Goal: Transaction & Acquisition: Purchase product/service

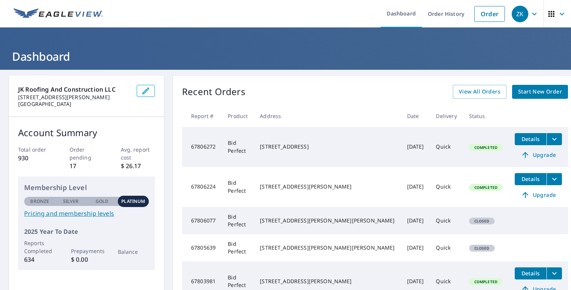
click at [531, 11] on icon "button" at bounding box center [534, 13] width 9 height 9
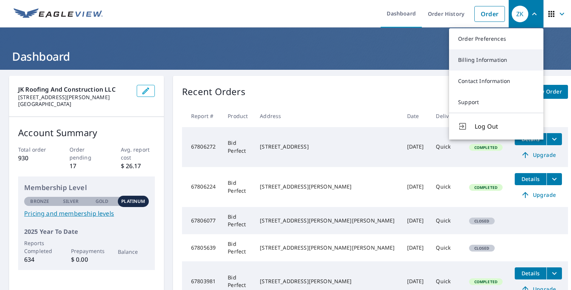
click at [490, 65] on link "Billing Information" at bounding box center [496, 59] width 94 height 21
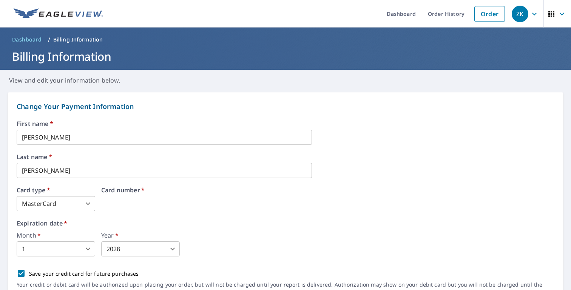
click at [133, 202] on div "Card number   *" at bounding box center [206, 199] width 211 height 24
click at [72, 213] on div "First name   * [PERSON_NAME] ​ Last name   * [PERSON_NAME] ​ Card type   * Mast…" at bounding box center [286, 212] width 538 height 182
click at [72, 210] on body "ZK ZK Dashboard Order History Order ZK Dashboard / Billing Information Billing …" at bounding box center [285, 145] width 571 height 290
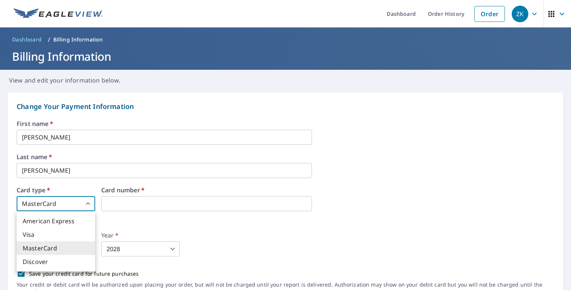
click at [63, 233] on li "Visa" at bounding box center [56, 235] width 79 height 14
type input "2"
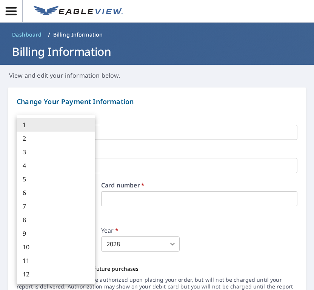
click at [88, 246] on body "ZK ZK Dashboard / Billing Information Billing Information View and edit your in…" at bounding box center [157, 145] width 314 height 290
click at [86, 236] on li "9" at bounding box center [56, 234] width 79 height 14
type input "9"
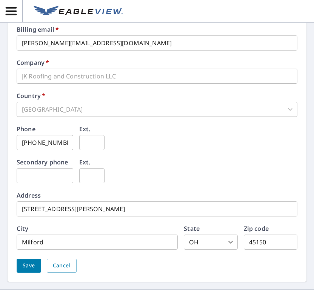
scroll to position [334, 0]
click at [90, 201] on input "[STREET_ADDRESS][PERSON_NAME]" at bounding box center [157, 208] width 281 height 15
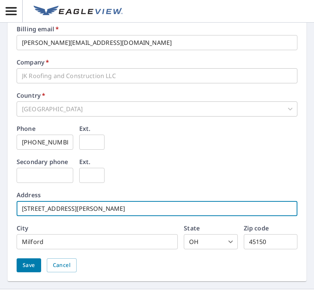
click at [90, 201] on input "[STREET_ADDRESS][PERSON_NAME]" at bounding box center [157, 208] width 281 height 15
type input "[STREET_ADDRESS][PERSON_NAME]"
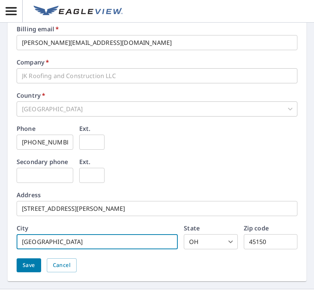
type input "[GEOGRAPHIC_DATA]"
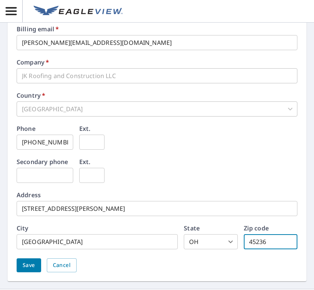
type input "45236"
click at [34, 262] on span "Save" at bounding box center [29, 265] width 12 height 9
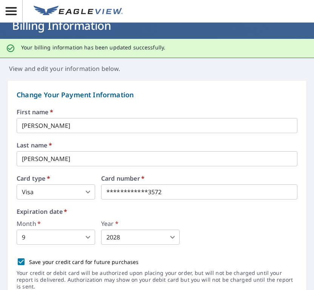
scroll to position [0, 0]
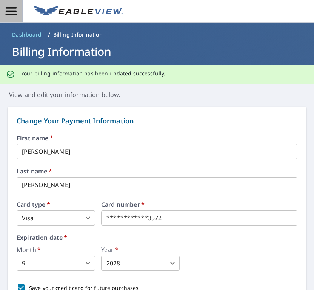
click at [15, 12] on icon "button" at bounding box center [11, 11] width 13 height 13
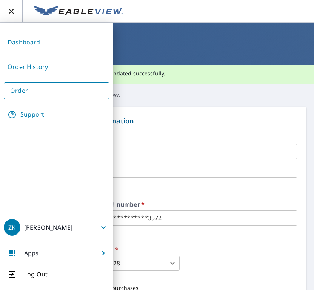
click at [35, 87] on link "Order" at bounding box center [57, 90] width 106 height 17
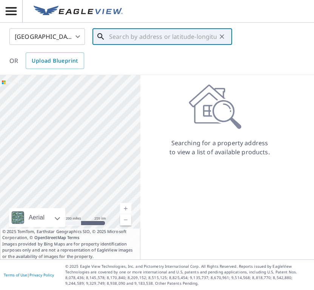
click at [123, 39] on input "text" at bounding box center [163, 36] width 108 height 21
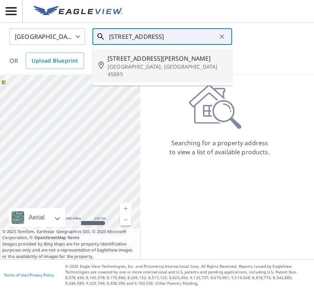
click at [124, 58] on span "[STREET_ADDRESS][PERSON_NAME]" at bounding box center [167, 58] width 119 height 9
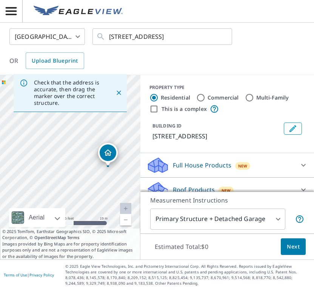
drag, startPoint x: 74, startPoint y: 165, endPoint x: 132, endPoint y: 94, distance: 91.2
click at [132, 94] on div "Check that the address is accurate, then drag the marker over the correct struc…" at bounding box center [70, 167] width 140 height 185
click at [121, 91] on icon "Close" at bounding box center [119, 93] width 8 height 8
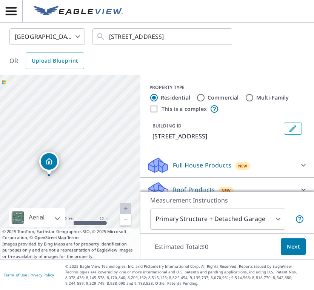
drag, startPoint x: 85, startPoint y: 193, endPoint x: 85, endPoint y: 77, distance: 115.9
click at [85, 77] on div "[STREET_ADDRESS]" at bounding box center [70, 167] width 140 height 185
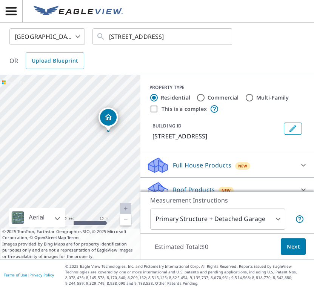
drag, startPoint x: 21, startPoint y: 163, endPoint x: 85, endPoint y: 161, distance: 63.9
click at [85, 161] on div "[STREET_ADDRESS]" at bounding box center [70, 167] width 140 height 185
drag, startPoint x: 85, startPoint y: 175, endPoint x: 82, endPoint y: 203, distance: 28.0
click at [82, 203] on div "[STREET_ADDRESS]" at bounding box center [70, 167] width 140 height 185
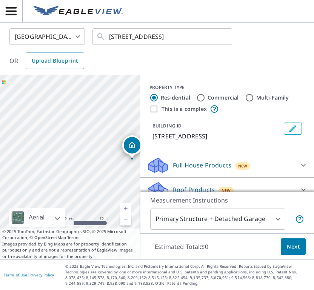
drag, startPoint x: 104, startPoint y: 171, endPoint x: 52, endPoint y: 75, distance: 108.9
click at [52, 75] on div "[STREET_ADDRESS]" at bounding box center [70, 167] width 140 height 185
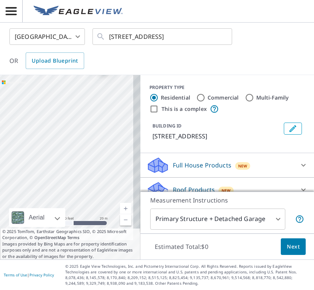
drag, startPoint x: 71, startPoint y: 123, endPoint x: 43, endPoint y: 50, distance: 78.7
click at [43, 50] on div "[GEOGRAPHIC_DATA] [GEOGRAPHIC_DATA] ​ [STREET_ADDRESS] ​ OR Upload Blueprint [S…" at bounding box center [157, 141] width 314 height 237
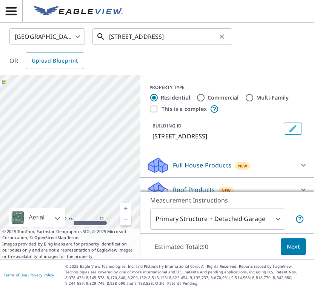
click at [153, 38] on input "[STREET_ADDRESS]" at bounding box center [163, 36] width 108 height 21
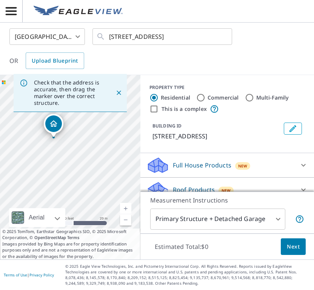
drag, startPoint x: 123, startPoint y: 193, endPoint x: 128, endPoint y: 199, distance: 8.6
click at [128, 199] on div "[STREET_ADDRESS]" at bounding box center [70, 167] width 140 height 185
drag, startPoint x: 84, startPoint y: 169, endPoint x: 99, endPoint y: 148, distance: 25.5
click at [99, 148] on div "[STREET_ADDRESS]" at bounding box center [70, 167] width 140 height 185
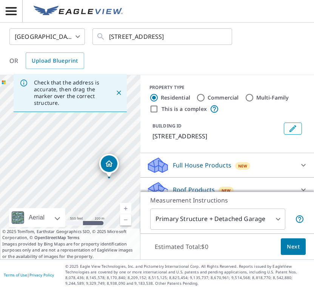
click at [81, 184] on div "[STREET_ADDRESS]" at bounding box center [70, 167] width 140 height 185
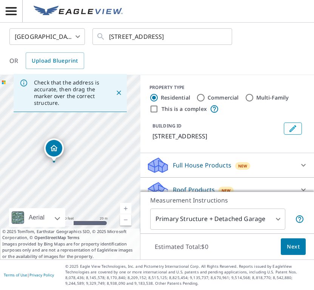
drag, startPoint x: 68, startPoint y: 140, endPoint x: 72, endPoint y: 214, distance: 74.2
click at [72, 214] on div "[STREET_ADDRESS]" at bounding box center [70, 167] width 140 height 185
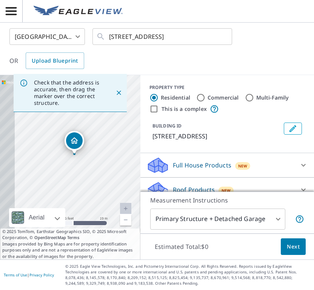
drag, startPoint x: 66, startPoint y: 186, endPoint x: 162, endPoint y: 185, distance: 95.9
click at [162, 185] on div "Check that the address is accurate, then drag the marker over the correct struc…" at bounding box center [157, 167] width 314 height 185
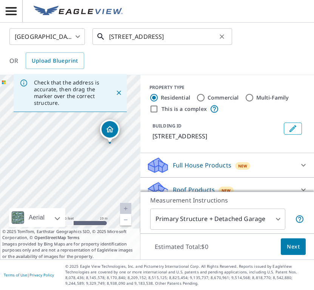
click at [170, 36] on input "[STREET_ADDRESS]" at bounding box center [163, 36] width 108 height 21
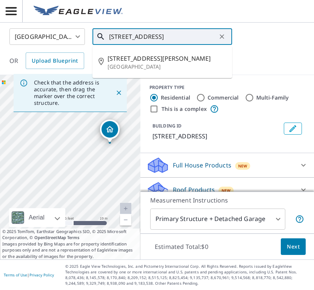
click at [170, 36] on input "[STREET_ADDRESS]" at bounding box center [163, 36] width 108 height 21
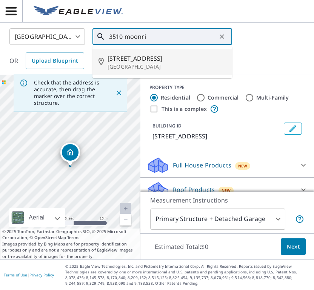
click at [155, 61] on span "[STREET_ADDRESS]" at bounding box center [167, 58] width 119 height 9
type input "[STREET_ADDRESS]"
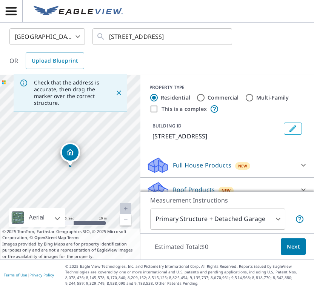
click at [220, 183] on div "Roof Products New" at bounding box center [220, 190] width 148 height 18
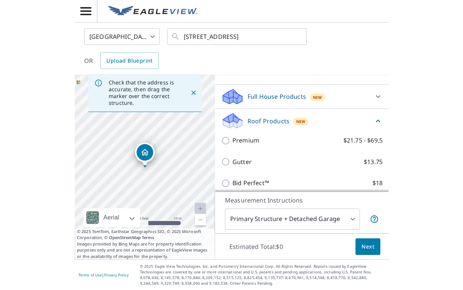
scroll to position [78, 0]
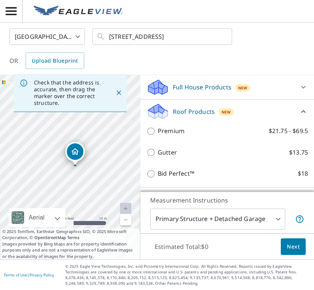
click at [143, 175] on div "Roof Products New Premium $21.75 - $69.5 Gutter $13.75 Bid Perfect™ $18" at bounding box center [227, 144] width 174 height 88
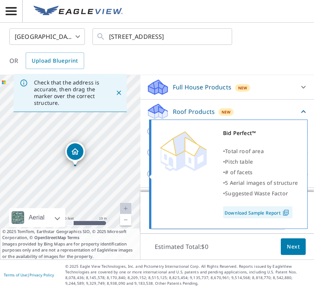
click at [153, 175] on div "Bid Perfect™ • Total roof area • Pitch table • # of facets • 5 Aerial images of…" at bounding box center [228, 174] width 159 height 109
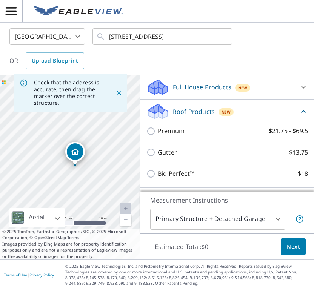
click at [146, 174] on div "Roof Products New Premium $21.75 - $69.5 Gutter $13.75 Bid Perfect™ $18" at bounding box center [227, 144] width 174 height 88
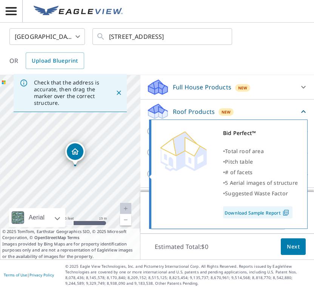
click at [149, 174] on span at bounding box center [150, 176] width 4 height 5
click at [306, 173] on div "Bid Perfect™ • Total roof area • Pitch table • # of facets • 5 Aerial images of…" at bounding box center [228, 174] width 159 height 109
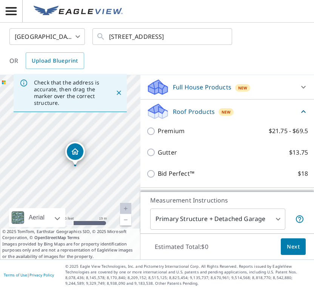
click at [313, 210] on div "Measurement Instructions Primary Structure + Detached Garage 1 ​" at bounding box center [227, 213] width 174 height 42
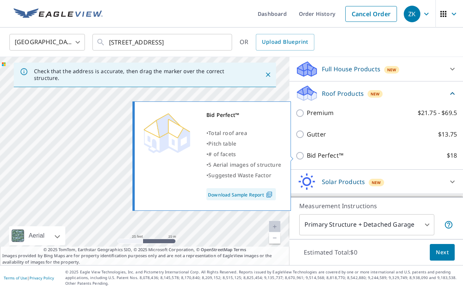
click at [301, 157] on input "Bid Perfect™ $18" at bounding box center [301, 155] width 11 height 9
checkbox input "true"
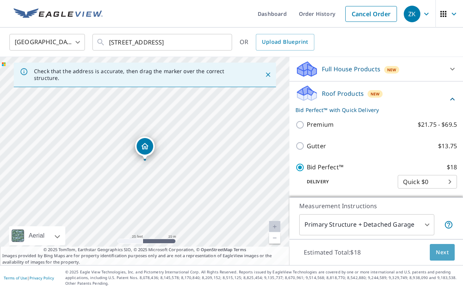
click at [441, 248] on span "Next" at bounding box center [442, 252] width 13 height 9
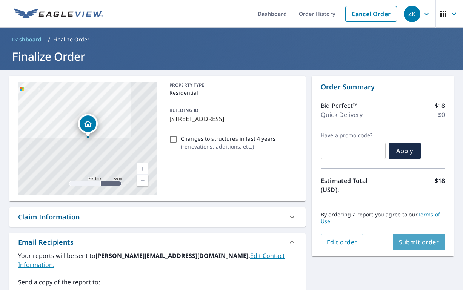
click at [412, 240] on span "Submit order" at bounding box center [419, 242] width 40 height 8
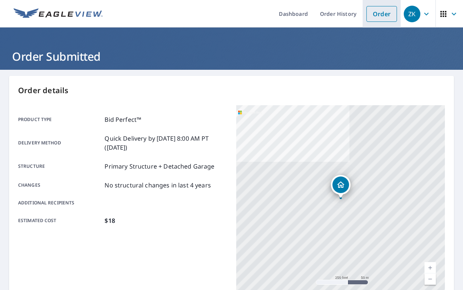
click at [387, 14] on link "Order" at bounding box center [382, 14] width 31 height 16
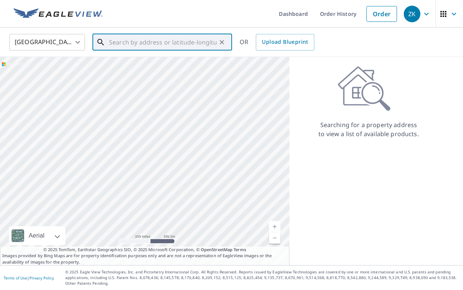
click at [183, 46] on input "text" at bounding box center [163, 42] width 108 height 21
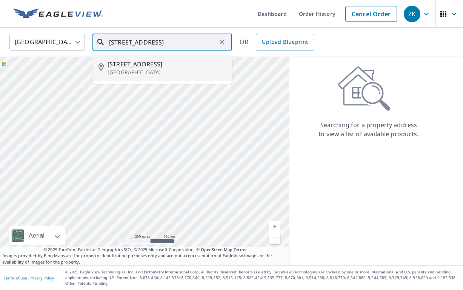
click at [152, 67] on span "[STREET_ADDRESS]" at bounding box center [167, 64] width 119 height 9
type input "[STREET_ADDRESS][PERSON_NAME]"
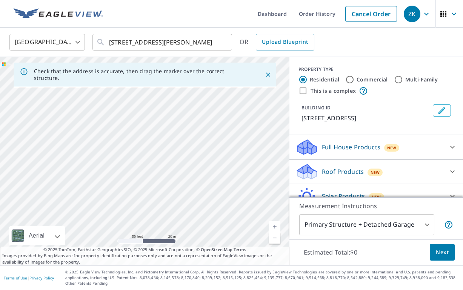
drag, startPoint x: 144, startPoint y: 121, endPoint x: 221, endPoint y: 61, distance: 97.9
click at [221, 62] on div "[STREET_ADDRESS][PERSON_NAME]" at bounding box center [145, 161] width 290 height 208
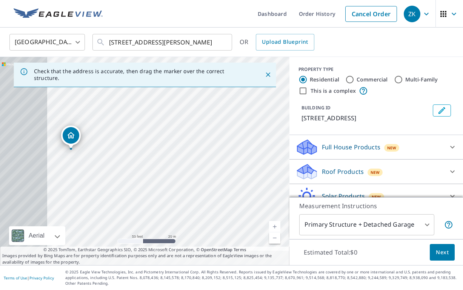
drag, startPoint x: 174, startPoint y: 143, endPoint x: 296, endPoint y: 115, distance: 125.4
click at [296, 116] on div "Check that the address is accurate, then drag the marker over the correct struc…" at bounding box center [231, 161] width 463 height 208
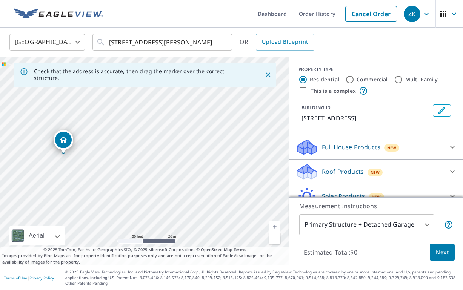
click at [412, 178] on div "Roof Products New" at bounding box center [370, 172] width 148 height 18
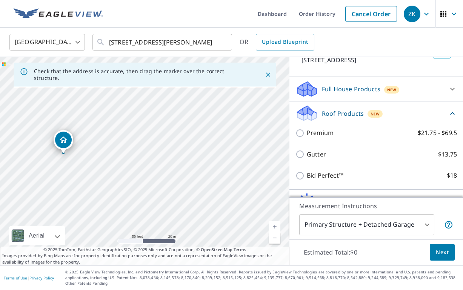
scroll to position [60, 0]
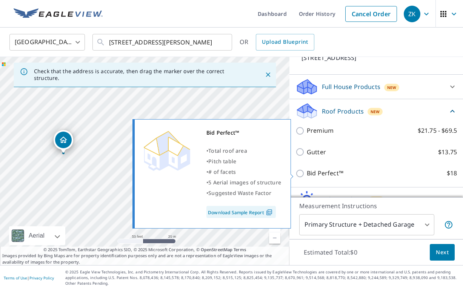
click at [321, 176] on p "Bid Perfect™" at bounding box center [325, 173] width 37 height 9
click at [307, 176] on input "Bid Perfect™ $18" at bounding box center [301, 173] width 11 height 9
checkbox input "true"
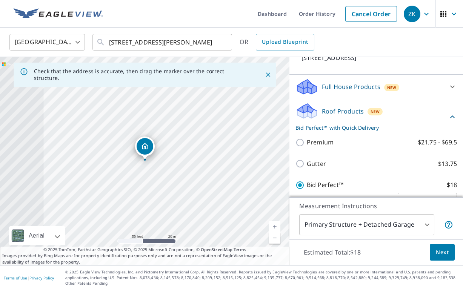
click at [447, 255] on span "Next" at bounding box center [442, 252] width 13 height 9
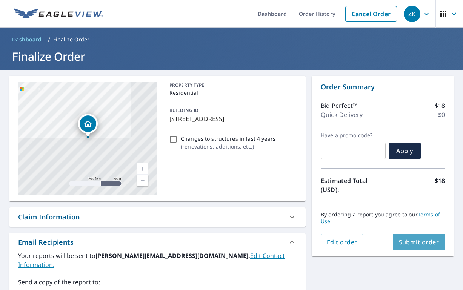
click at [412, 245] on span "Submit order" at bounding box center [419, 242] width 40 height 8
